Goal: Information Seeking & Learning: Compare options

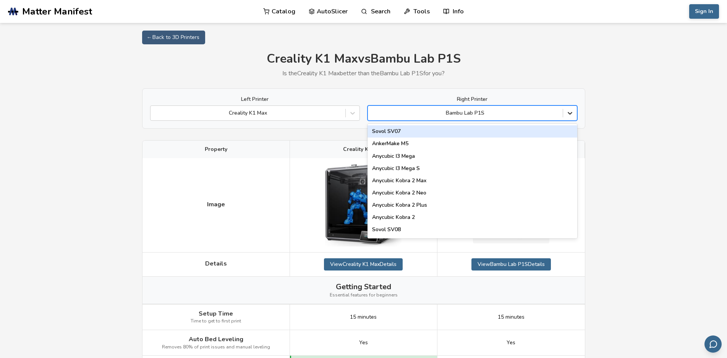
click at [568, 110] on icon at bounding box center [570, 113] width 8 height 8
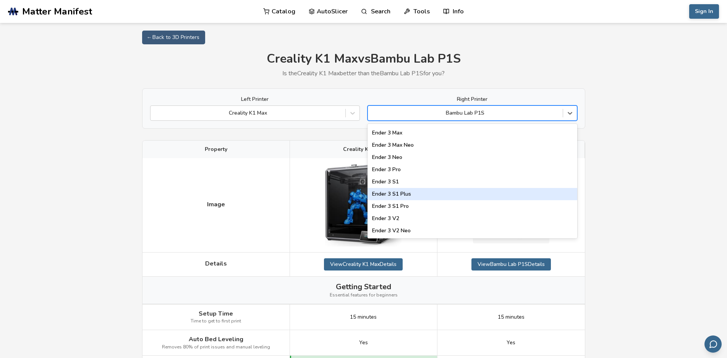
scroll to position [726, 0]
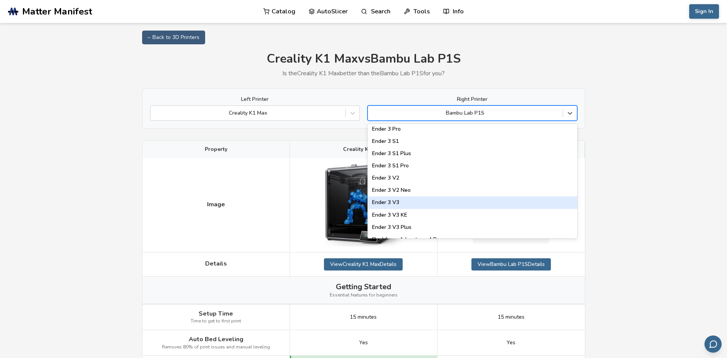
click at [393, 202] on div "Ender 3 V3" at bounding box center [472, 202] width 210 height 12
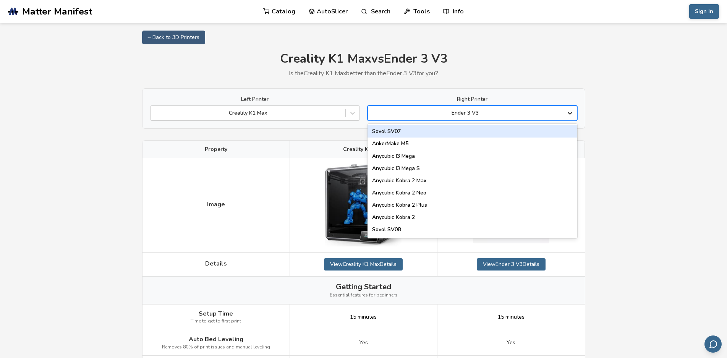
click at [569, 110] on icon at bounding box center [570, 113] width 8 height 8
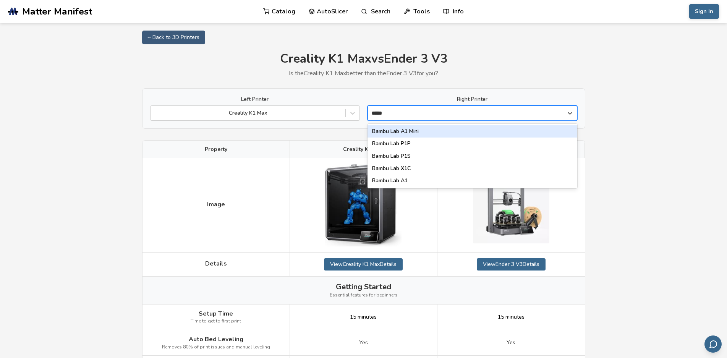
type input "*****"
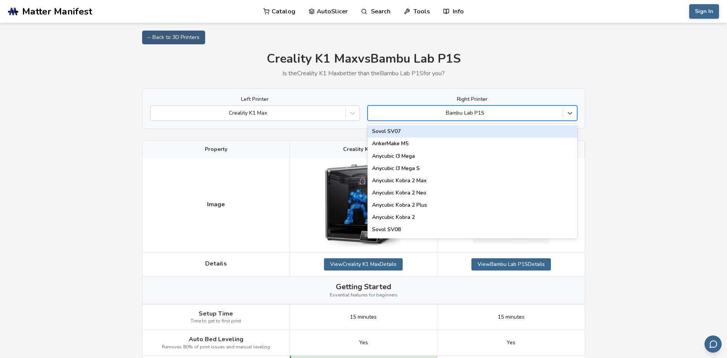
click at [493, 109] on div at bounding box center [465, 113] width 187 height 8
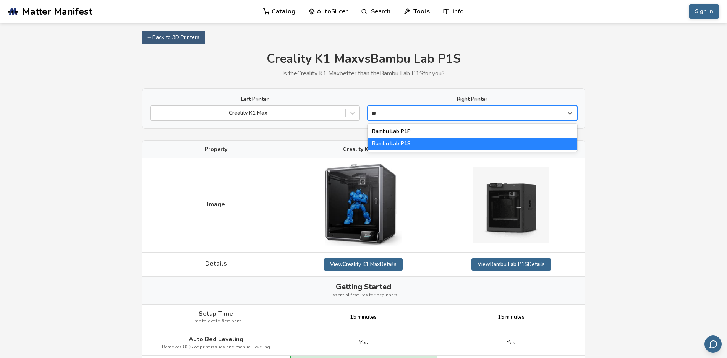
type input "*"
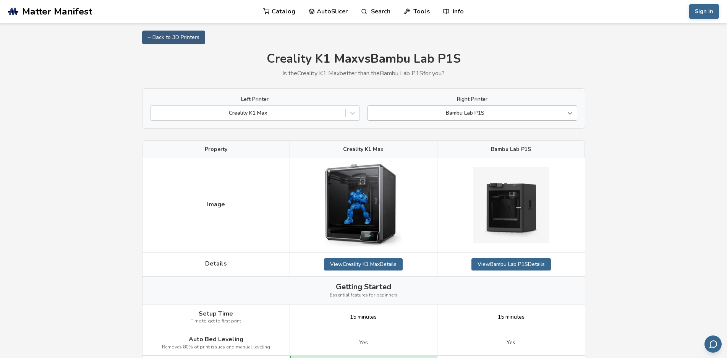
click at [572, 113] on icon at bounding box center [570, 113] width 8 height 8
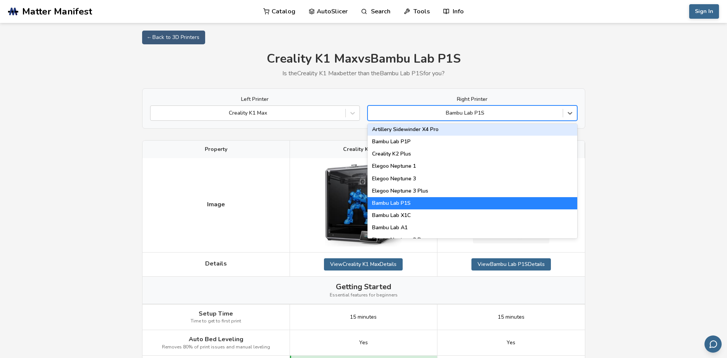
scroll to position [496, 0]
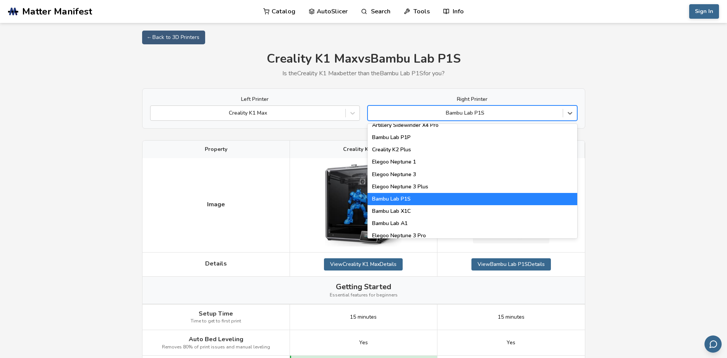
click at [402, 200] on div "Bambu Lab P1S" at bounding box center [472, 199] width 210 height 12
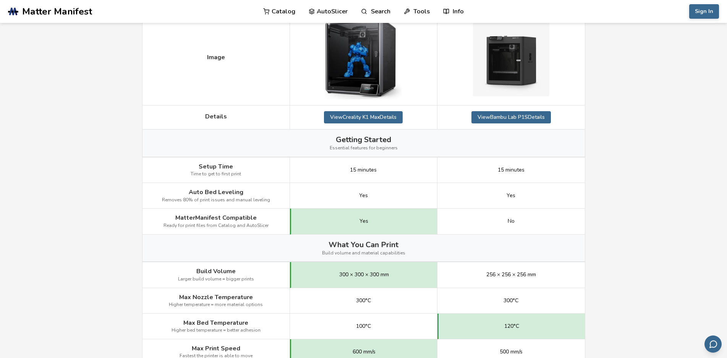
scroll to position [0, 0]
